Goal: Information Seeking & Learning: Learn about a topic

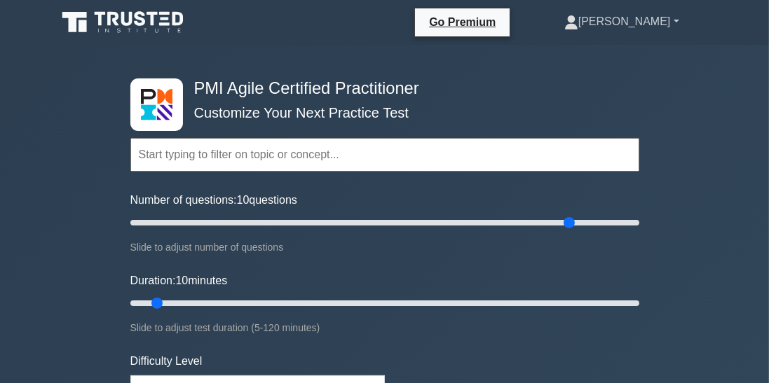
click at [646, 24] on link "[PERSON_NAME]" at bounding box center [622, 22] width 182 height 28
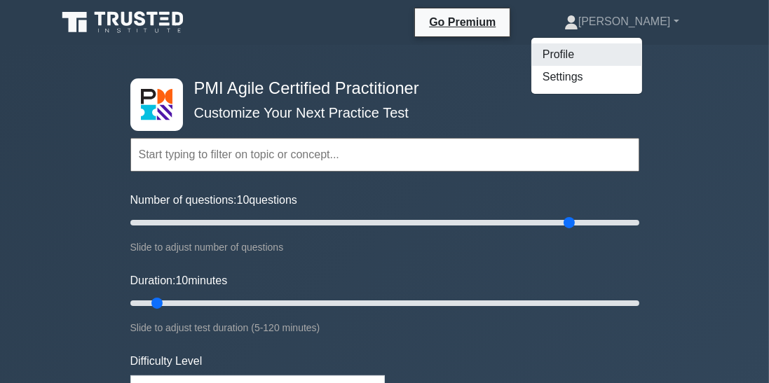
click at [610, 55] on link "Profile" at bounding box center [586, 54] width 111 height 22
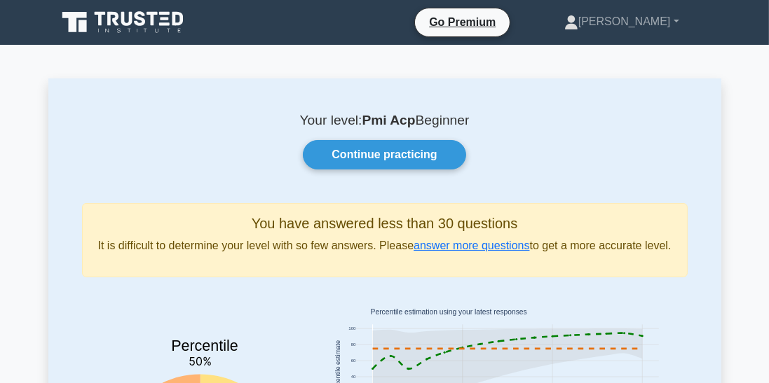
click at [357, 160] on link "Continue practicing" at bounding box center [384, 154] width 163 height 29
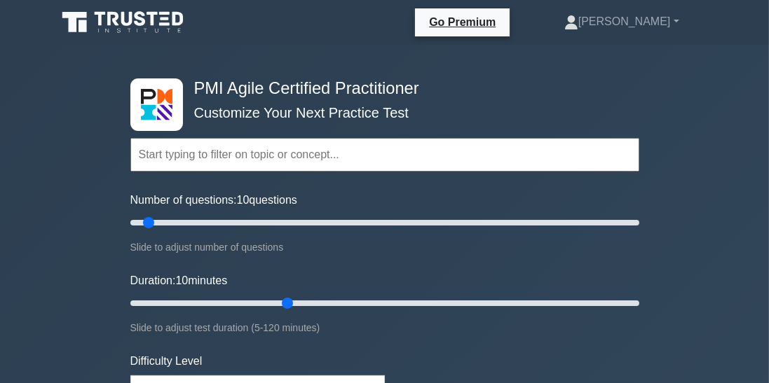
type input "40"
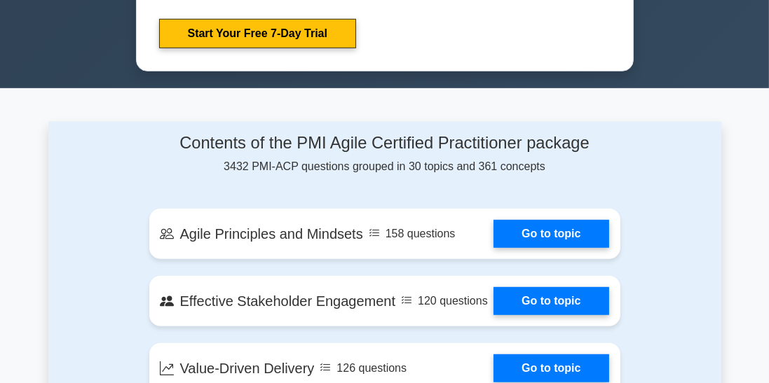
scroll to position [827, 0]
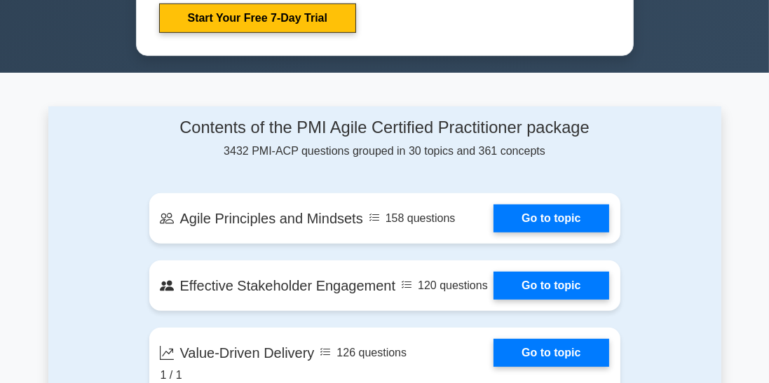
click at [528, 231] on link "Go to topic" at bounding box center [550, 219] width 115 height 28
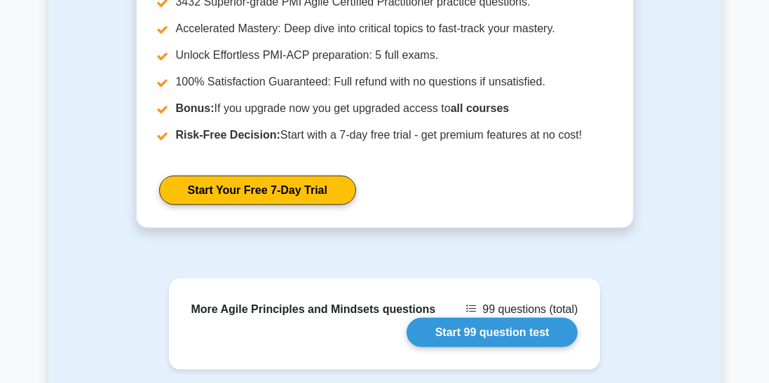
scroll to position [1784, 0]
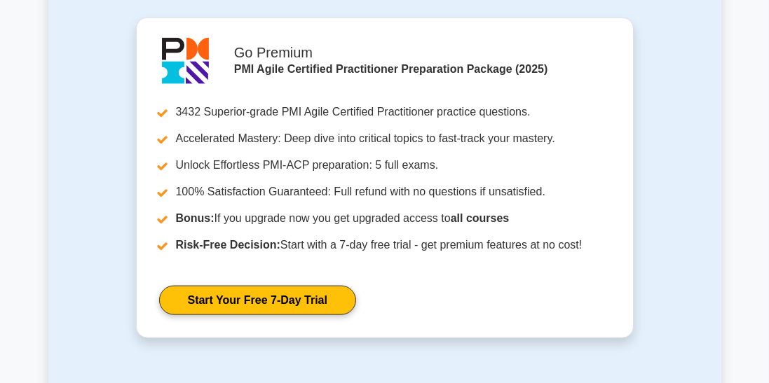
scroll to position [1720, 0]
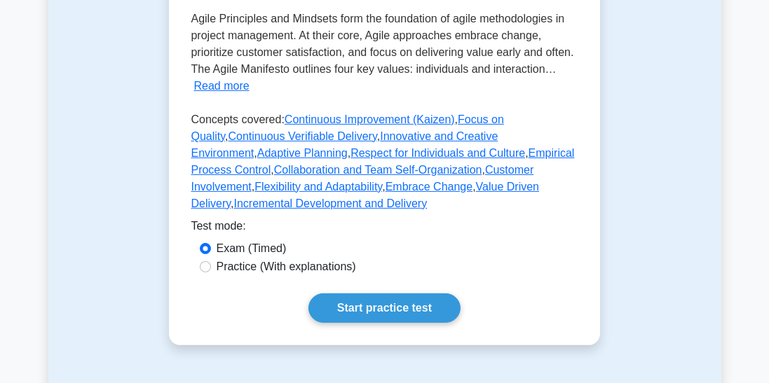
click at [357, 317] on link "Start practice test" at bounding box center [384, 308] width 152 height 29
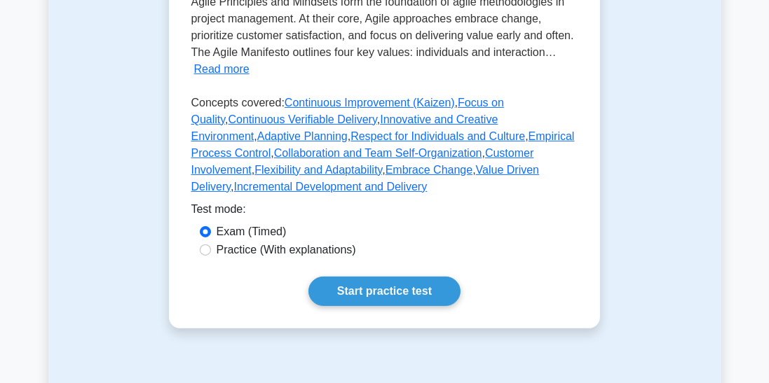
scroll to position [453, 0]
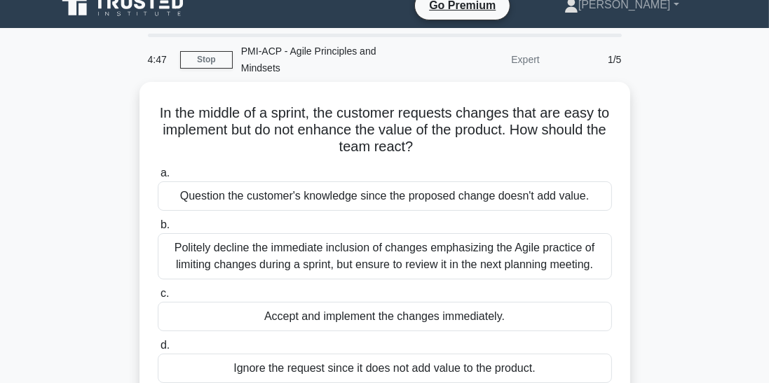
scroll to position [18, 0]
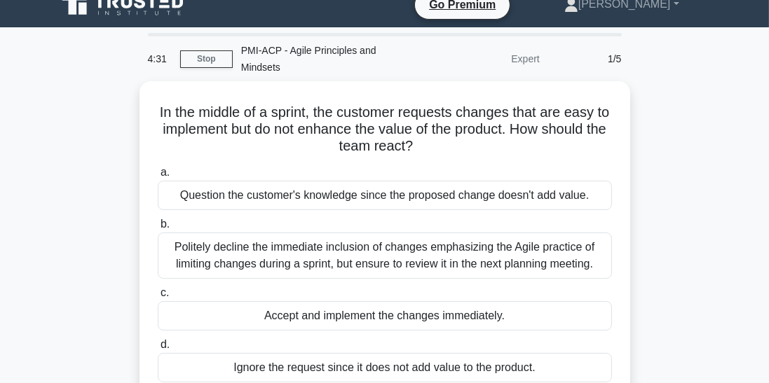
click at [209, 240] on div "Politely decline the immediate inclusion of changes emphasizing the Agile pract…" at bounding box center [385, 256] width 454 height 46
click at [158, 229] on input "b. Politely decline the immediate inclusion of changes emphasizing the Agile pr…" at bounding box center [158, 224] width 0 height 9
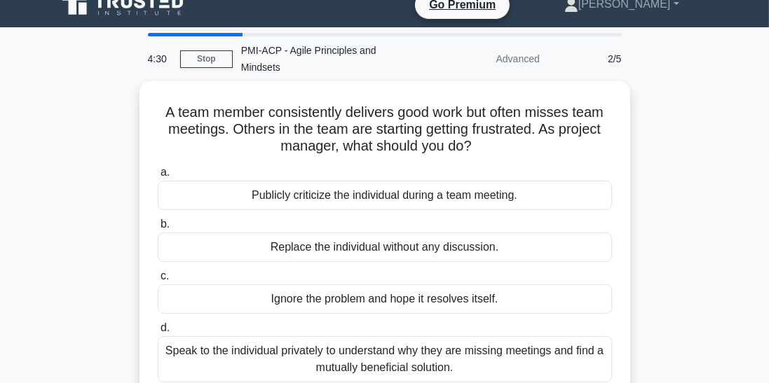
scroll to position [0, 0]
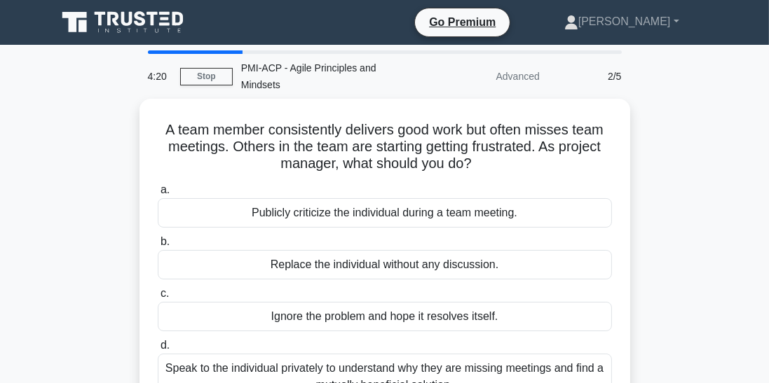
click at [205, 362] on div "Speak to the individual privately to understand why they are missing meetings a…" at bounding box center [385, 377] width 454 height 46
click at [158, 350] on input "d. Speak to the individual privately to understand why they are missing meeting…" at bounding box center [158, 345] width 0 height 9
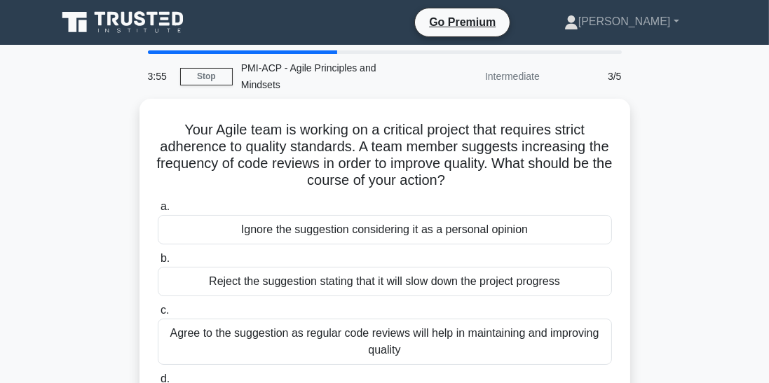
click at [216, 336] on div "Agree to the suggestion as regular code reviews will help in maintaining and im…" at bounding box center [385, 342] width 454 height 46
click at [158, 315] on input "c. Agree to the suggestion as regular code reviews will help in maintaining and…" at bounding box center [158, 310] width 0 height 9
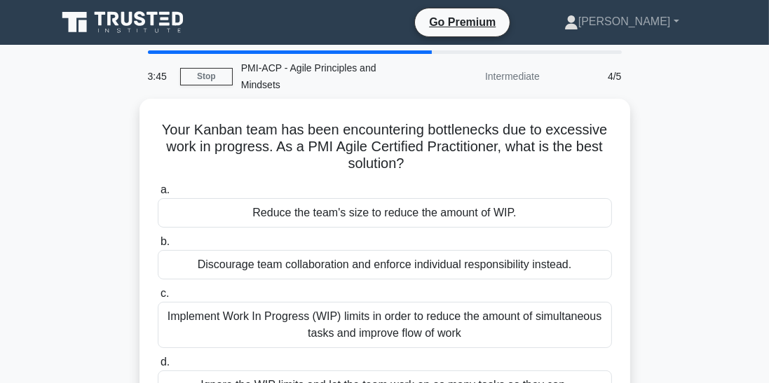
click at [210, 315] on div "Implement Work In Progress (WIP) limits in order to reduce the amount of simult…" at bounding box center [385, 325] width 454 height 46
click at [158, 299] on input "c. Implement Work In Progress (WIP) limits in order to reduce the amount of sim…" at bounding box center [158, 293] width 0 height 9
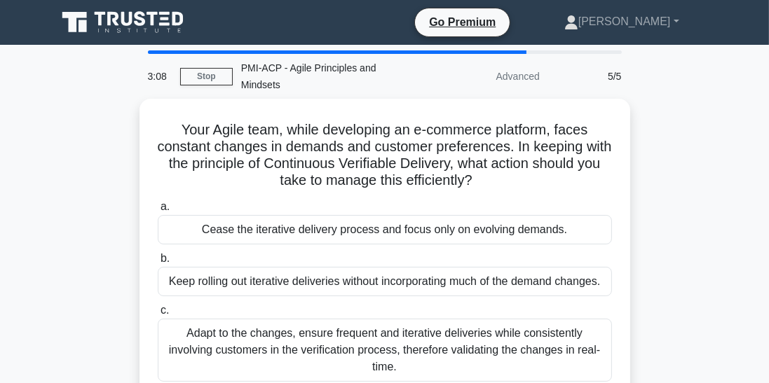
click at [263, 322] on div "Adapt to the changes, ensure frequent and iterative deliveries while consistent…" at bounding box center [385, 350] width 454 height 63
click at [158, 315] on input "c. Adapt to the changes, ensure frequent and iterative deliveries while consist…" at bounding box center [158, 310] width 0 height 9
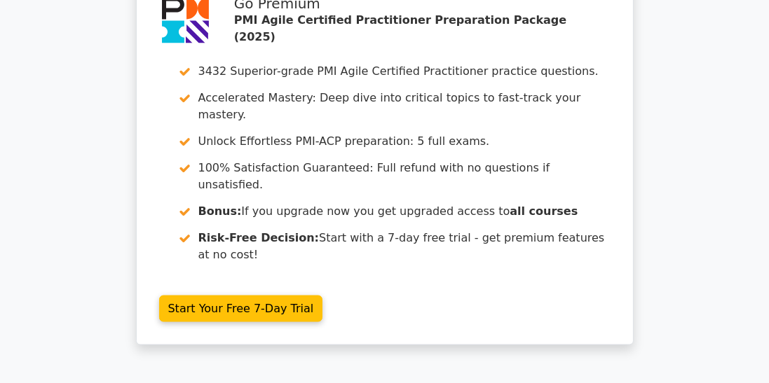
scroll to position [2079, 0]
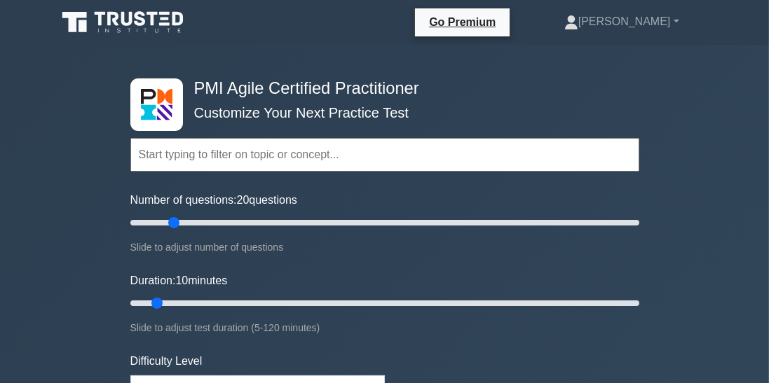
type input "20"
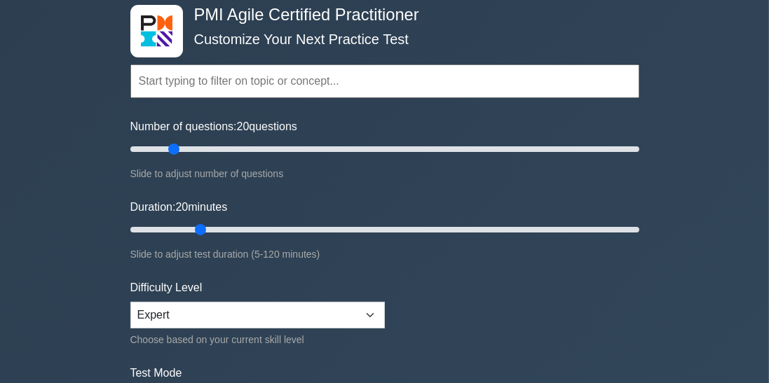
scroll to position [82, 0]
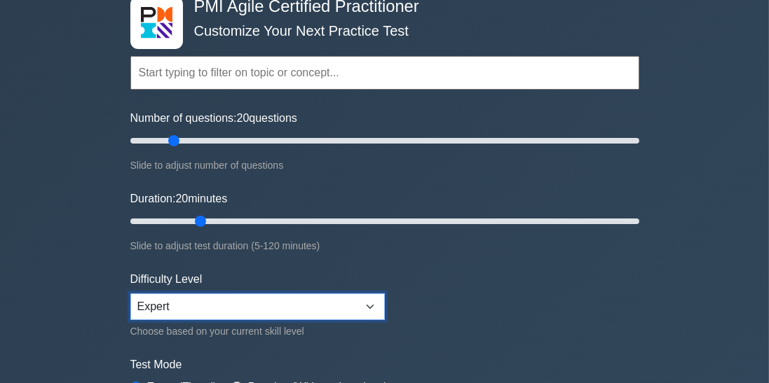
click at [196, 305] on select "Beginner Intermediate Expert" at bounding box center [257, 307] width 254 height 27
click at [130, 294] on select "Beginner Intermediate Expert" at bounding box center [257, 307] width 254 height 27
click at [167, 303] on select "Beginner Intermediate Expert" at bounding box center [257, 307] width 254 height 27
click at [130, 294] on select "Beginner Intermediate Expert" at bounding box center [257, 307] width 254 height 27
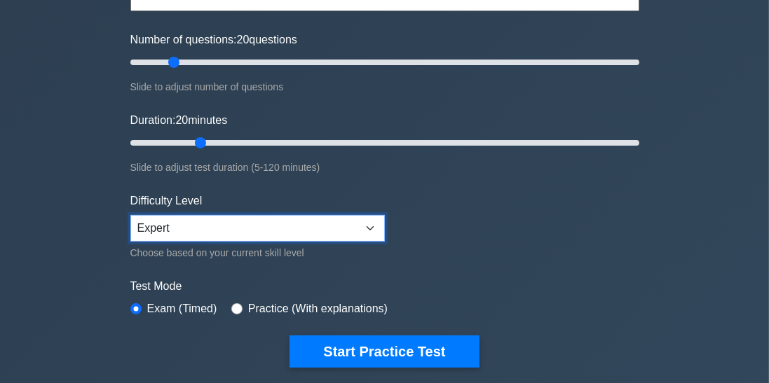
scroll to position [163, 0]
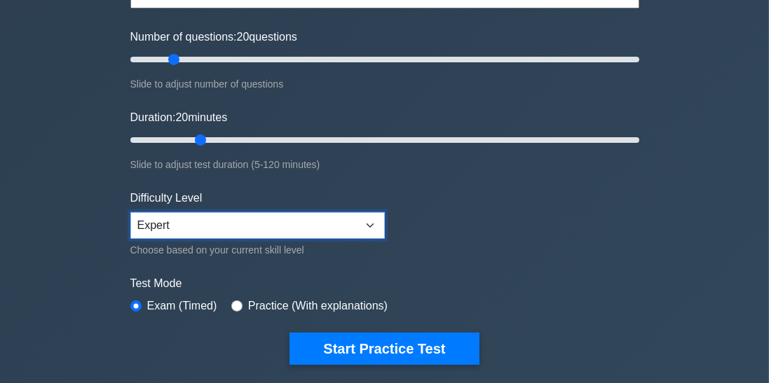
click at [159, 230] on select "Beginner Intermediate Expert" at bounding box center [257, 225] width 254 height 27
select select "beginner"
click at [130, 212] on select "Beginner Intermediate Expert" at bounding box center [257, 225] width 254 height 27
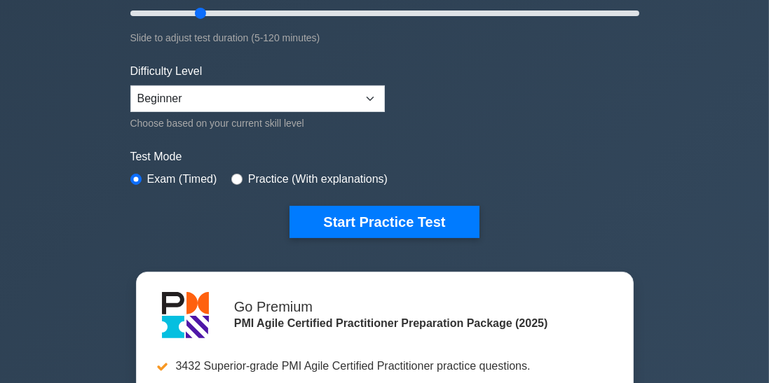
click at [343, 226] on button "Start Practice Test" at bounding box center [383, 222] width 189 height 32
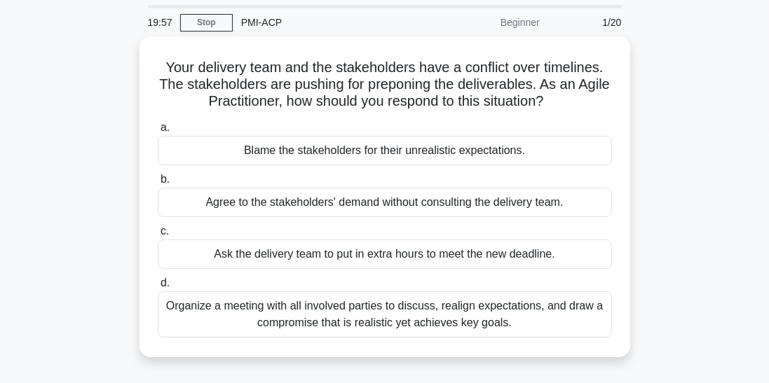
scroll to position [48, 0]
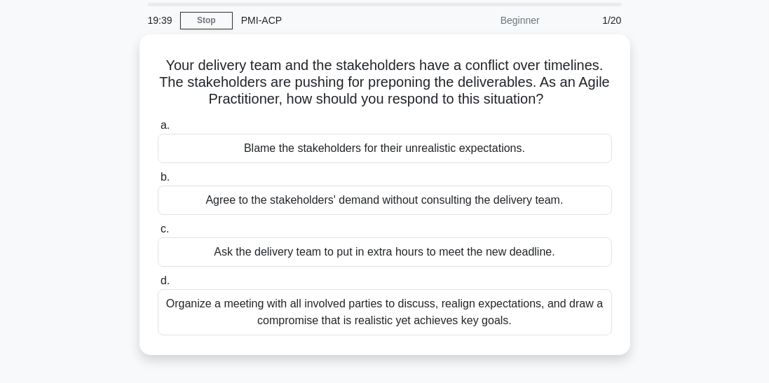
click at [350, 310] on div "Organize a meeting with all involved parties to discuss, realign expectations, …" at bounding box center [385, 312] width 454 height 46
click at [158, 286] on input "d. Organize a meeting with all involved parties to discuss, realign expectation…" at bounding box center [158, 281] width 0 height 9
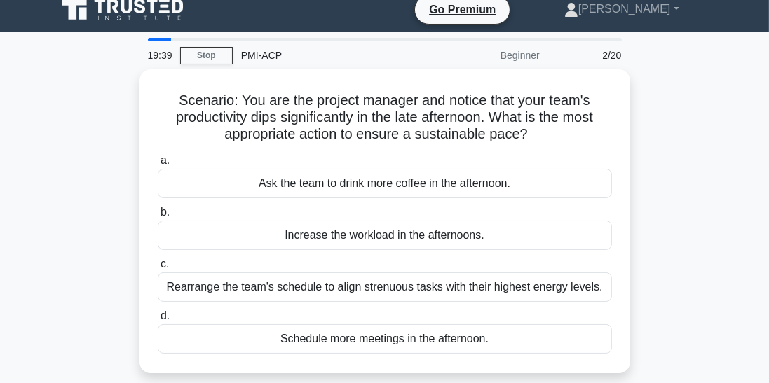
scroll to position [0, 0]
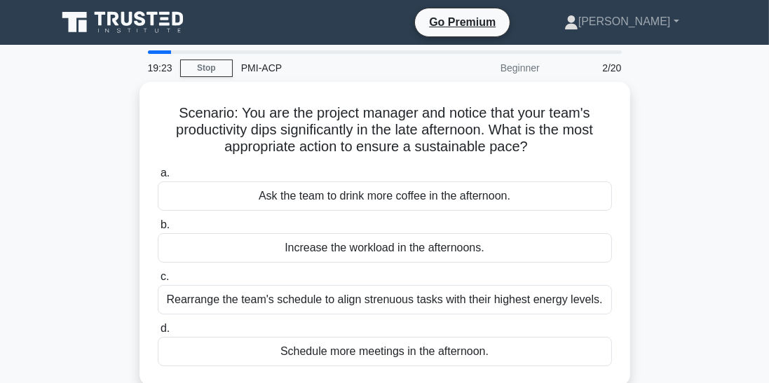
click at [231, 303] on div "Rearrange the team's schedule to align strenuous tasks with their highest energ…" at bounding box center [385, 299] width 454 height 29
click at [158, 282] on input "c. Rearrange the team's schedule to align strenuous tasks with their highest en…" at bounding box center [158, 277] width 0 height 9
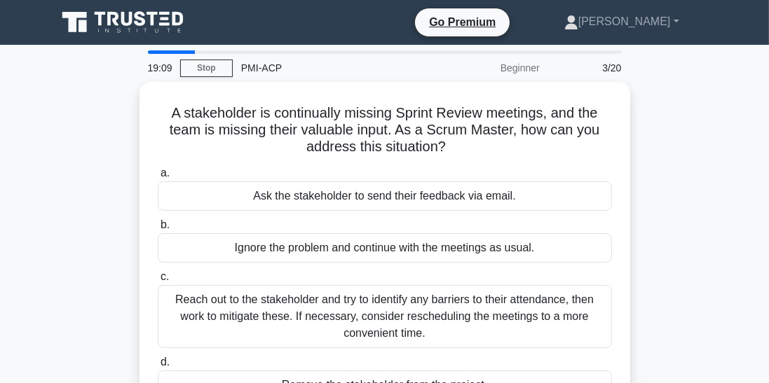
click at [244, 306] on div "Reach out to the stakeholder and try to identify any barriers to their attendan…" at bounding box center [385, 316] width 454 height 63
click at [158, 282] on input "c. Reach out to the stakeholder and try to identify any barriers to their atten…" at bounding box center [158, 277] width 0 height 9
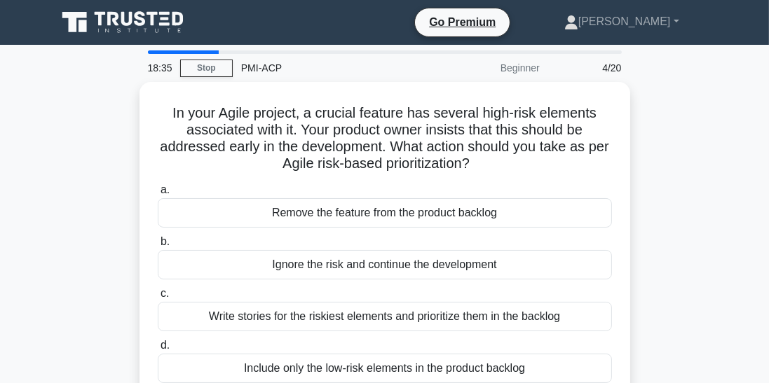
click at [254, 321] on div "Write stories for the riskiest elements and prioritize them in the backlog" at bounding box center [385, 316] width 454 height 29
click at [158, 299] on input "c. Write stories for the riskiest elements and prioritize them in the backlog" at bounding box center [158, 293] width 0 height 9
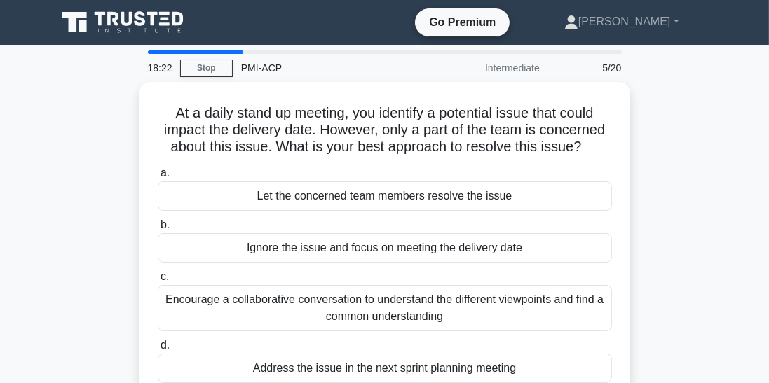
click at [235, 311] on div "Encourage a collaborative conversation to understand the different viewpoints a…" at bounding box center [385, 308] width 454 height 46
click at [158, 282] on input "c. Encourage a collaborative conversation to understand the different viewpoint…" at bounding box center [158, 277] width 0 height 9
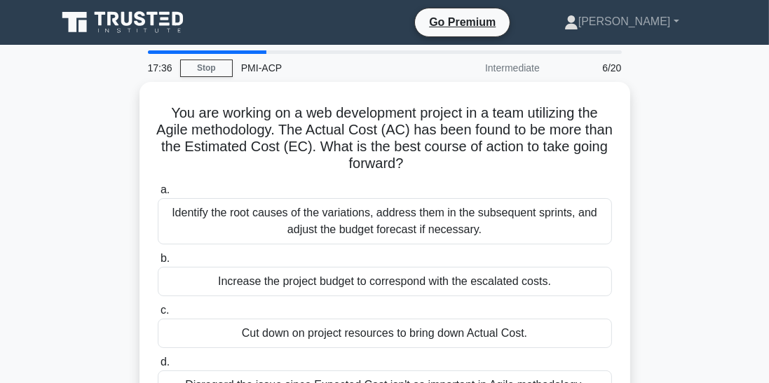
click at [231, 202] on div "Identify the root causes of the variations, address them in the subsequent spri…" at bounding box center [385, 221] width 454 height 46
click at [158, 195] on input "a. Identify the root causes of the variations, address them in the subsequent s…" at bounding box center [158, 190] width 0 height 9
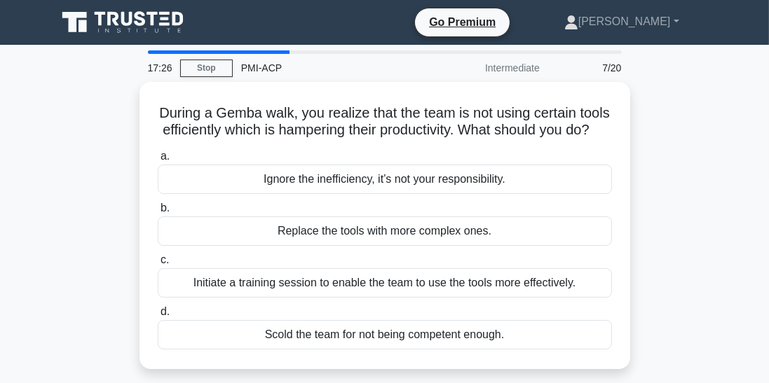
click at [237, 274] on div "Initiate a training session to enable the team to use the tools more effectivel…" at bounding box center [385, 282] width 454 height 29
click at [158, 265] on input "c. Initiate a training session to enable the team to use the tools more effecti…" at bounding box center [158, 260] width 0 height 9
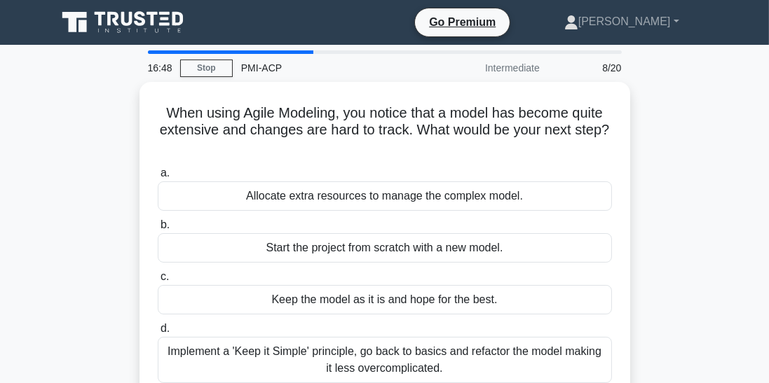
click at [200, 353] on div "Implement a 'Keep it Simple' principle, go back to basics and refactor the mode…" at bounding box center [385, 360] width 454 height 46
click at [158, 334] on input "d. Implement a 'Keep it Simple' principle, go back to basics and refactor the m…" at bounding box center [158, 328] width 0 height 9
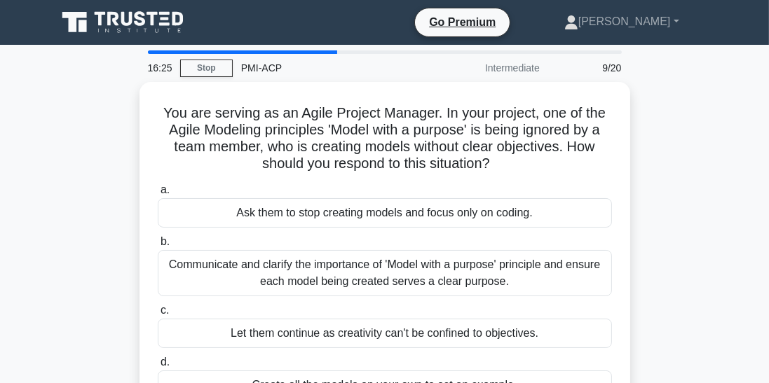
click at [198, 265] on div "Communicate and clarify the importance of 'Model with a purpose' principle and …" at bounding box center [385, 273] width 454 height 46
click at [158, 247] on input "b. Communicate and clarify the importance of 'Model with a purpose' principle a…" at bounding box center [158, 242] width 0 height 9
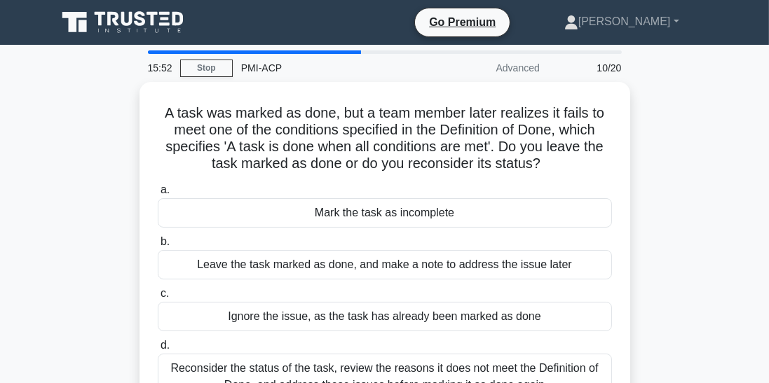
click at [200, 367] on div "Reconsider the status of the task, review the reasons it does not meet the Defi…" at bounding box center [385, 377] width 454 height 46
click at [158, 350] on input "d. Reconsider the status of the task, review the reasons it does not meet the D…" at bounding box center [158, 345] width 0 height 9
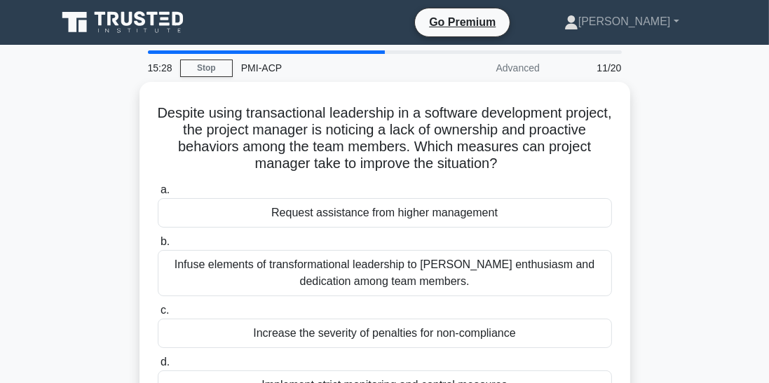
click at [209, 261] on div "Infuse elements of transformational leadership to foster enthusiasm and dedicat…" at bounding box center [385, 273] width 454 height 46
click at [158, 247] on input "b. Infuse elements of transformational leadership to foster enthusiasm and dedi…" at bounding box center [158, 242] width 0 height 9
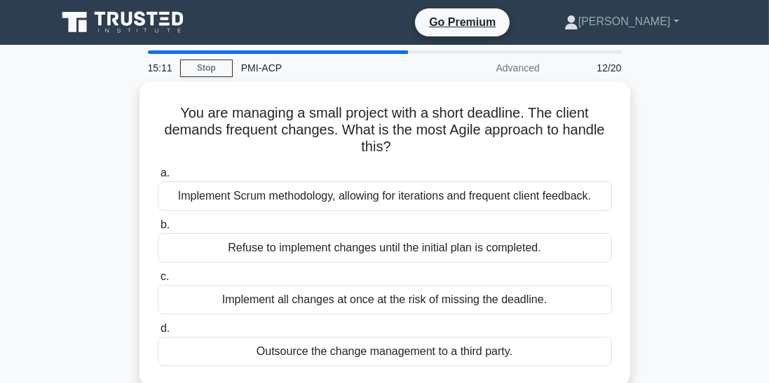
click at [205, 189] on div "Implement Scrum methodology, allowing for iterations and frequent client feedba…" at bounding box center [385, 196] width 454 height 29
click at [158, 178] on input "a. Implement Scrum methodology, allowing for iterations and frequent client fee…" at bounding box center [158, 173] width 0 height 9
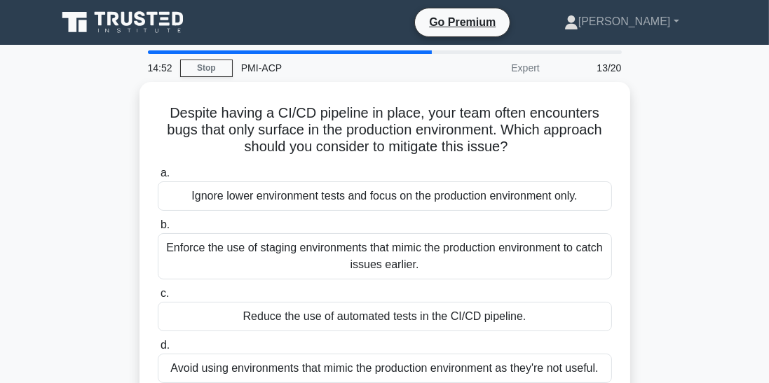
click at [197, 249] on div "Enforce the use of staging environments that mimic the production environment t…" at bounding box center [385, 256] width 454 height 46
click at [158, 230] on input "b. Enforce the use of staging environments that mimic the production environmen…" at bounding box center [158, 225] width 0 height 9
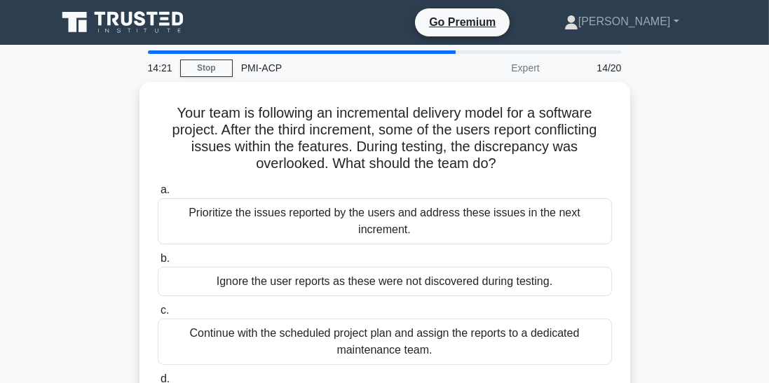
click at [194, 203] on div "Prioritize the issues reported by the users and address these issues in the nex…" at bounding box center [385, 221] width 454 height 46
click at [158, 195] on input "a. Prioritize the issues reported by the users and address these issues in the …" at bounding box center [158, 190] width 0 height 9
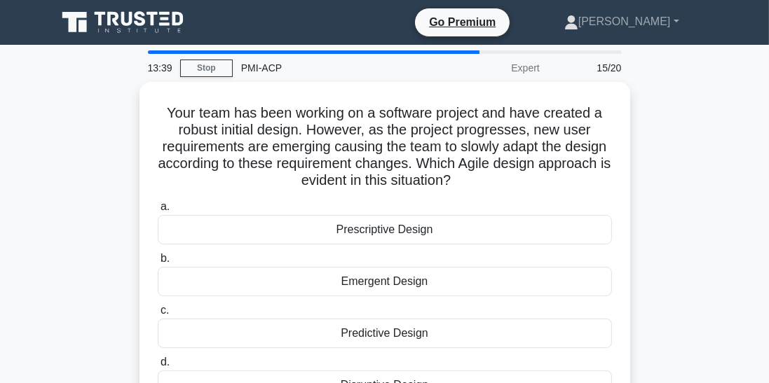
click at [227, 279] on div "Emergent Design" at bounding box center [385, 281] width 454 height 29
click at [158, 264] on input "b. Emergent Design" at bounding box center [158, 258] width 0 height 9
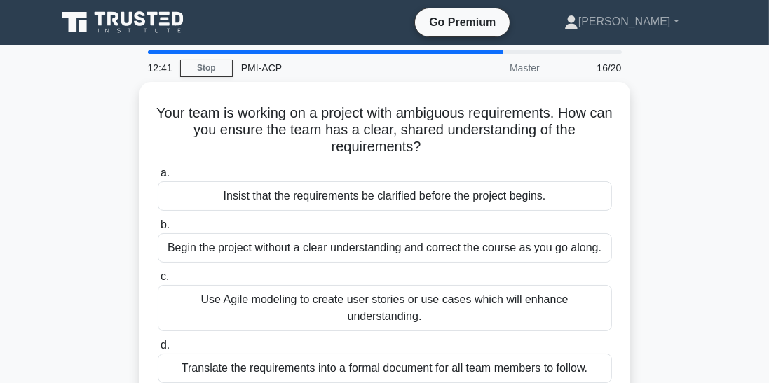
click at [228, 295] on div "Use Agile modeling to create user stories or use cases which will enhance under…" at bounding box center [385, 308] width 454 height 46
click at [158, 282] on input "c. Use Agile modeling to create user stories or use cases which will enhance un…" at bounding box center [158, 277] width 0 height 9
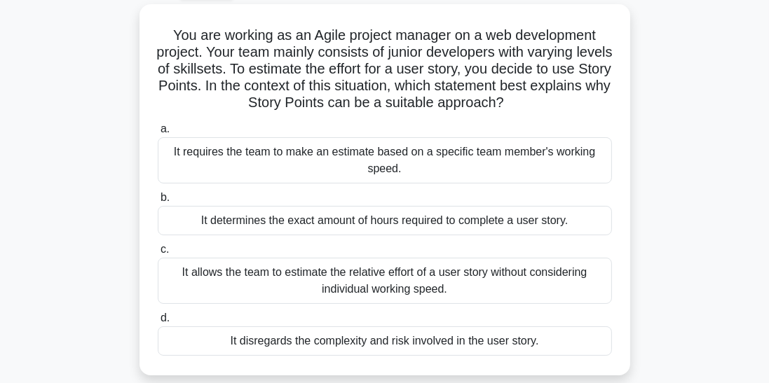
scroll to position [83, 0]
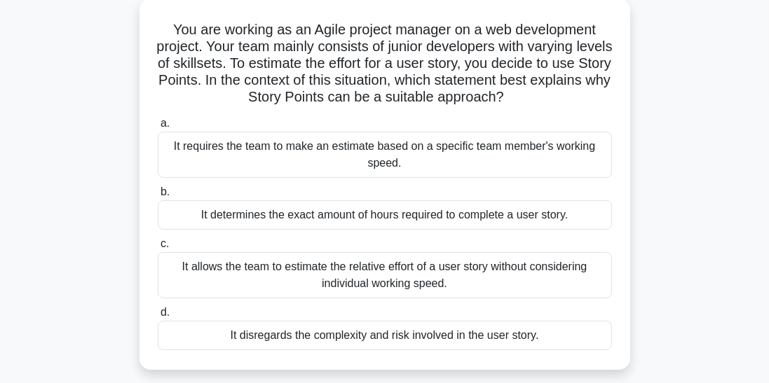
click at [241, 277] on div "It allows the team to estimate the relative effort of a user story without cons…" at bounding box center [385, 275] width 454 height 46
click at [158, 249] on input "c. It allows the team to estimate the relative effort of a user story without c…" at bounding box center [158, 244] width 0 height 9
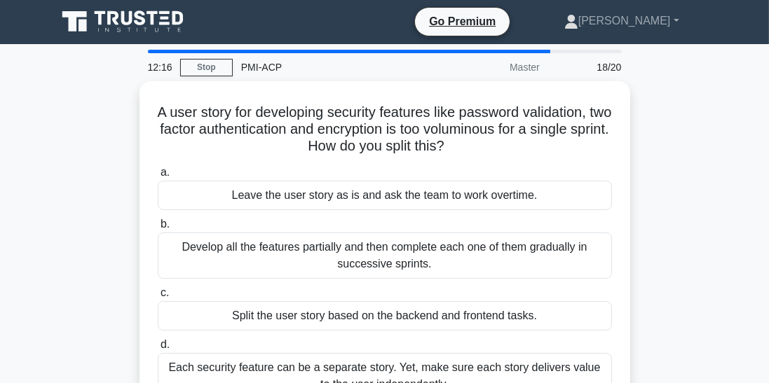
scroll to position [0, 0]
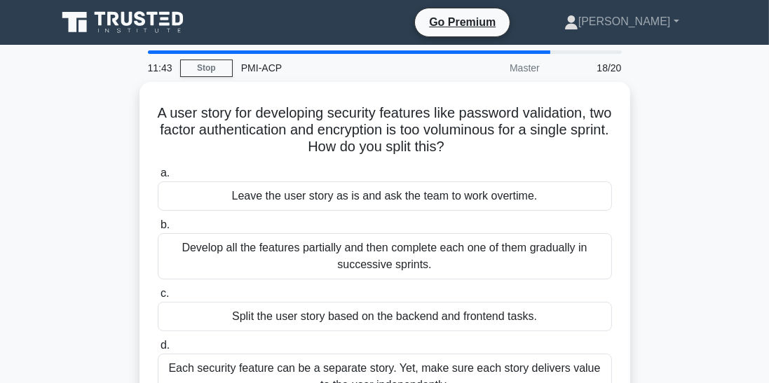
click at [313, 383] on div "Each security feature can be a separate story. Yet, make sure each story delive…" at bounding box center [385, 377] width 454 height 46
click at [158, 350] on input "d. Each security feature can be a separate story. Yet, make sure each story del…" at bounding box center [158, 345] width 0 height 9
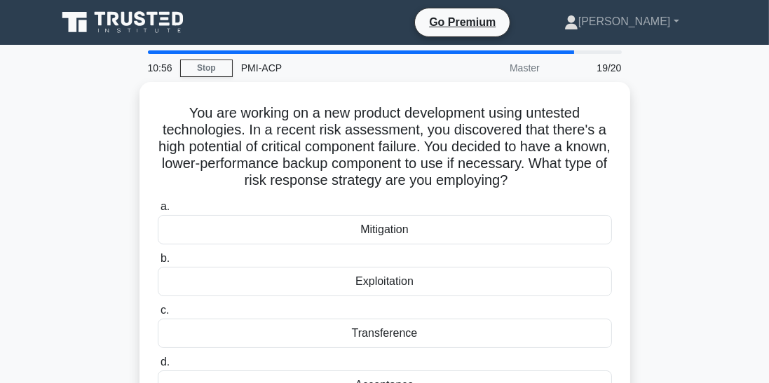
click at [265, 242] on div "Mitigation" at bounding box center [385, 229] width 454 height 29
click at [158, 212] on input "a. Mitigation" at bounding box center [158, 207] width 0 height 9
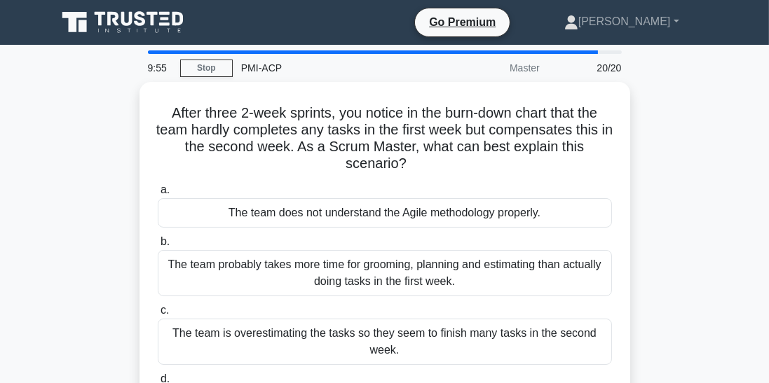
click at [302, 275] on div "The team probably takes more time for grooming, planning and estimating than ac…" at bounding box center [385, 273] width 454 height 46
click at [158, 247] on input "b. The team probably takes more time for grooming, planning and estimating than…" at bounding box center [158, 242] width 0 height 9
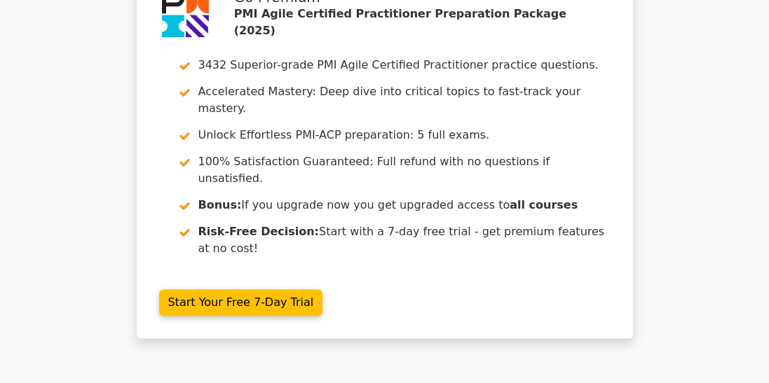
scroll to position [3056, 0]
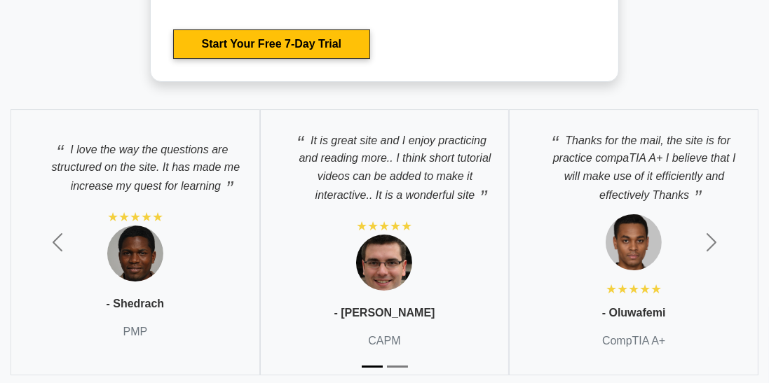
scroll to position [5027, 0]
